Goal: Information Seeking & Learning: Learn about a topic

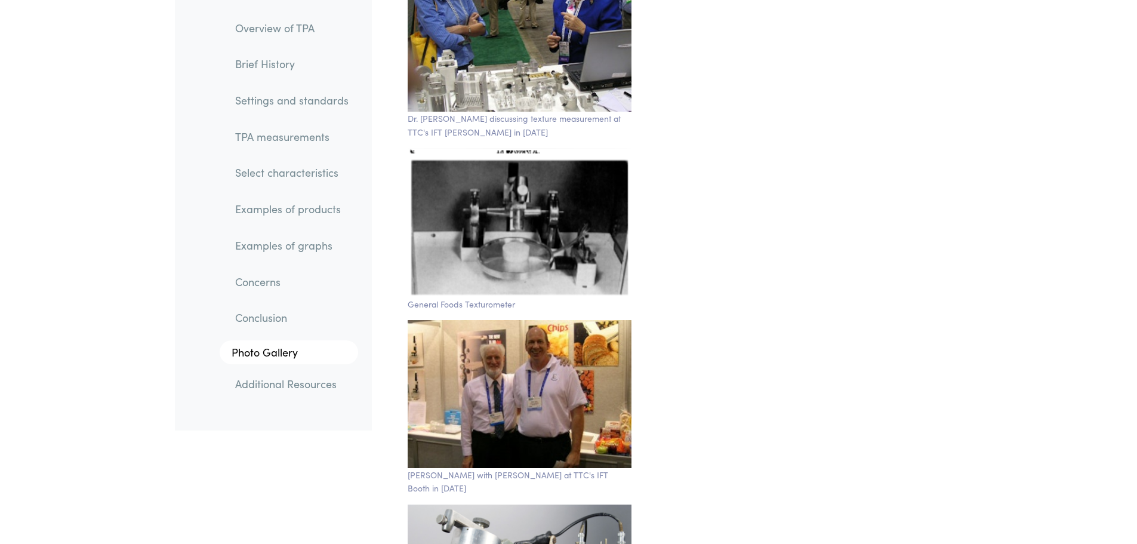
scroll to position [20061, 0]
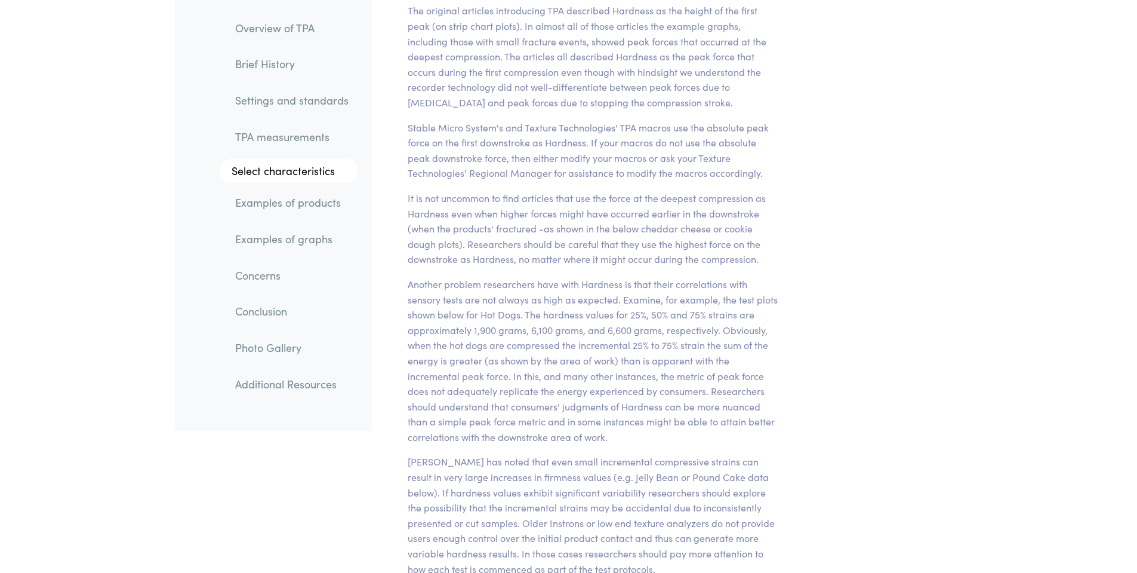
scroll to position [9553, 0]
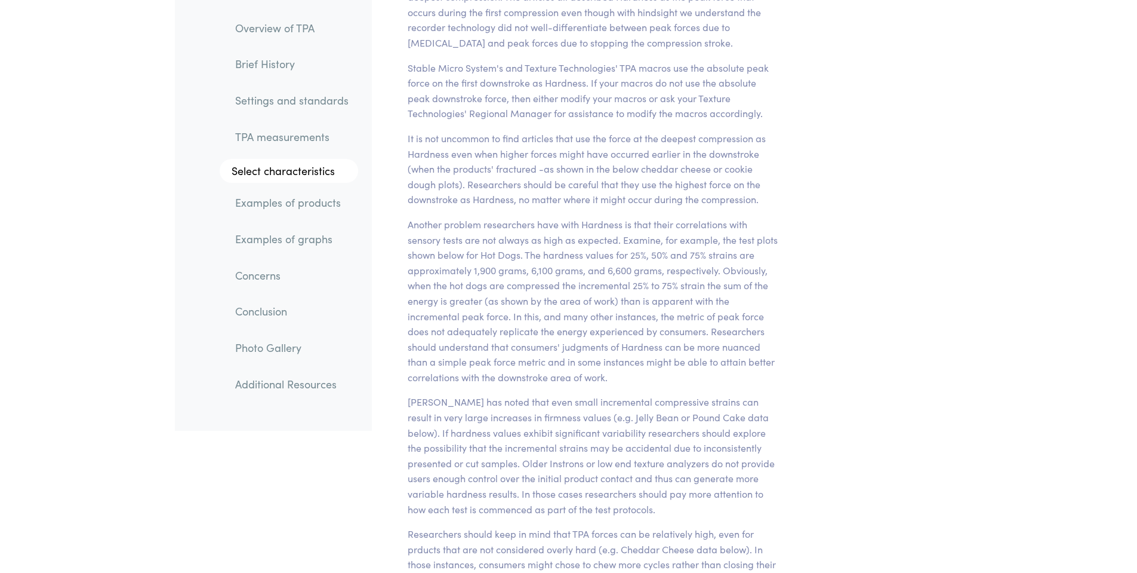
click at [294, 134] on link "TPA measurements" at bounding box center [292, 136] width 133 height 27
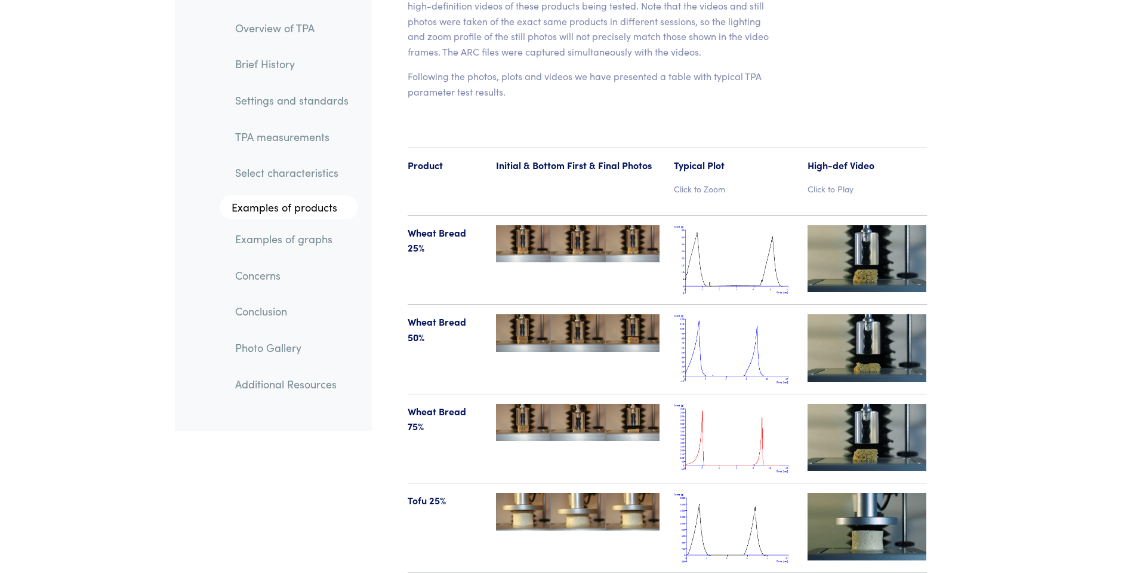
scroll to position [12140, 0]
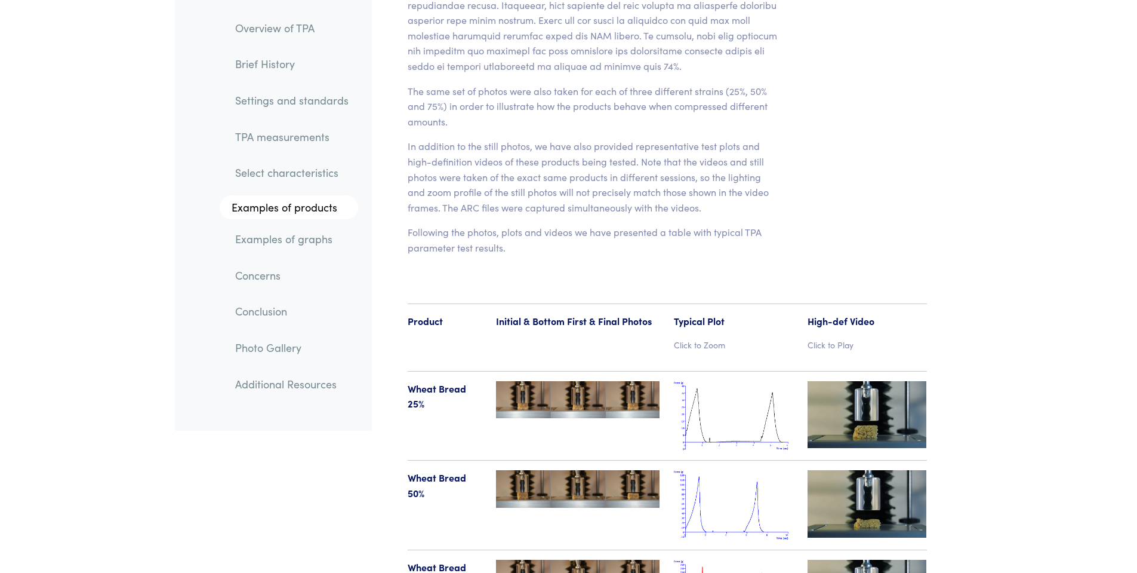
click at [855, 381] on img at bounding box center [867, 414] width 119 height 67
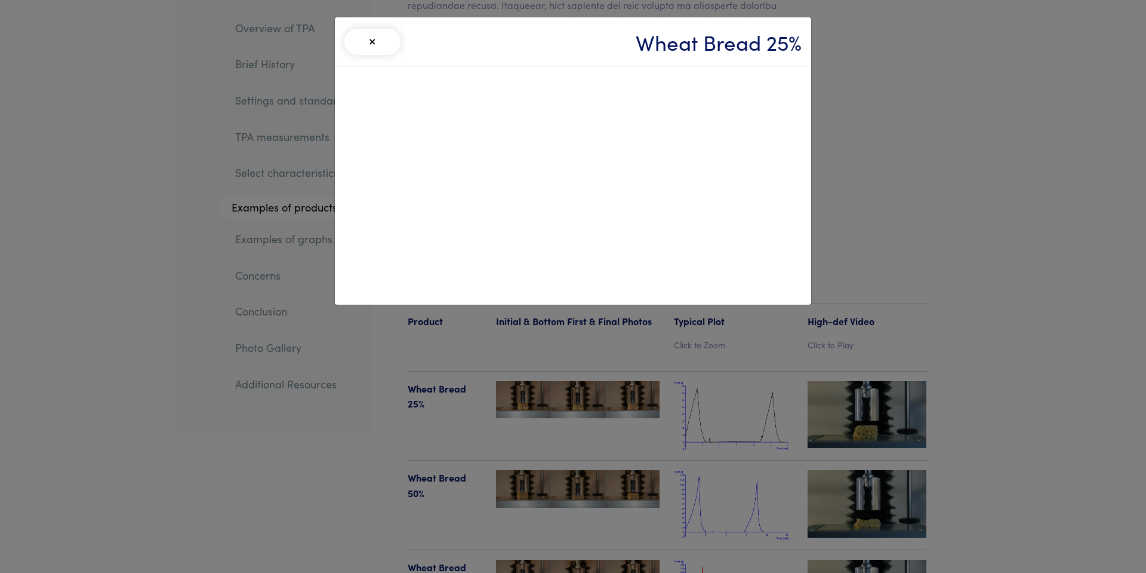
click at [898, 121] on div "× Wheat Bread 25%" at bounding box center [573, 286] width 1146 height 573
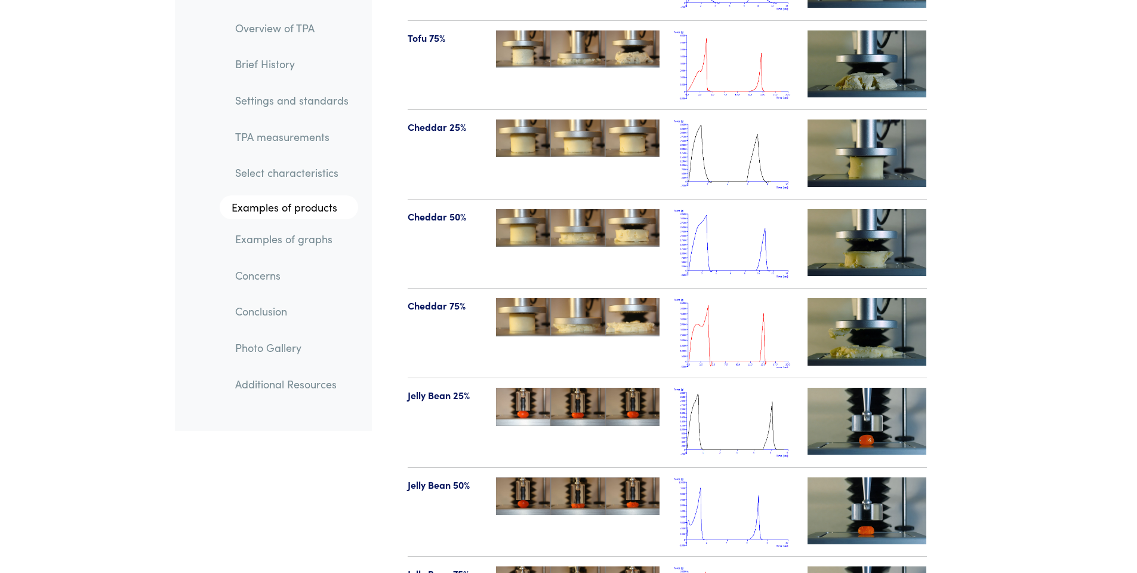
scroll to position [12916, 0]
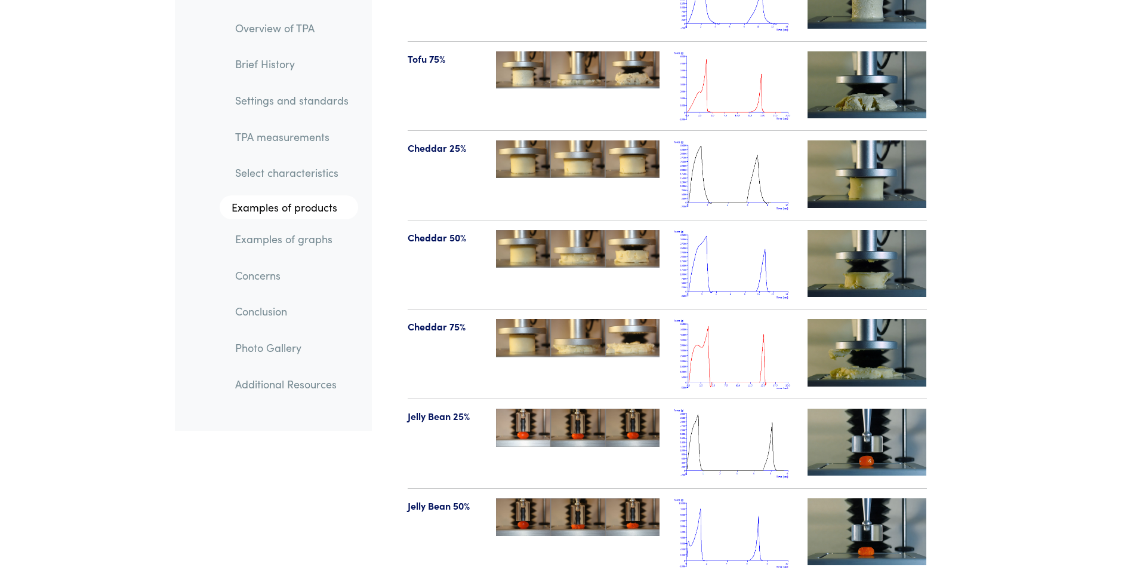
click at [309, 137] on link "TPA measurements" at bounding box center [292, 136] width 133 height 27
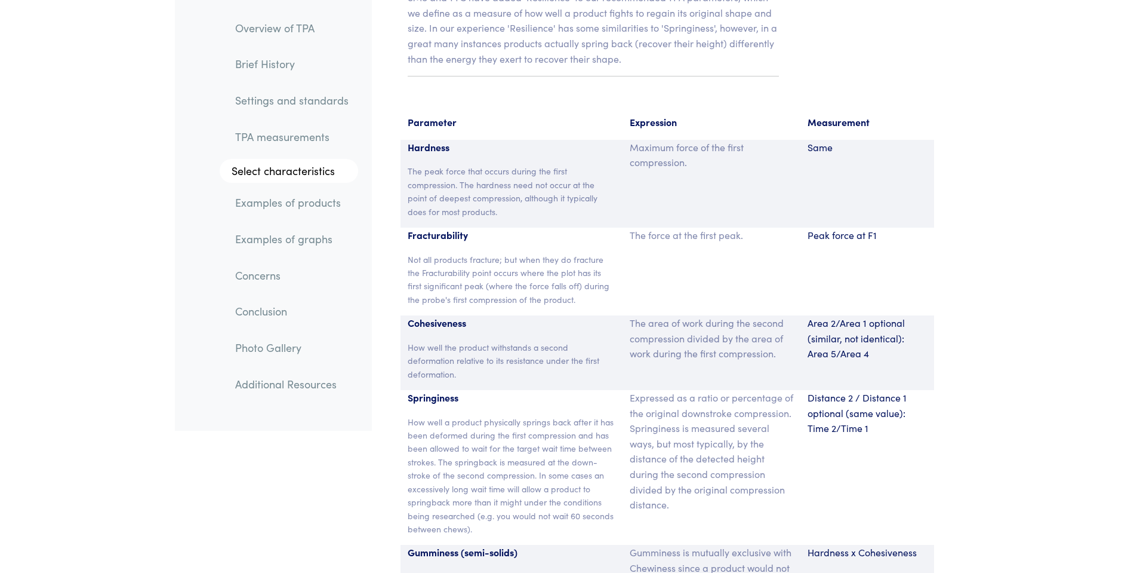
scroll to position [7841, 0]
